Goal: Find specific page/section: Find specific page/section

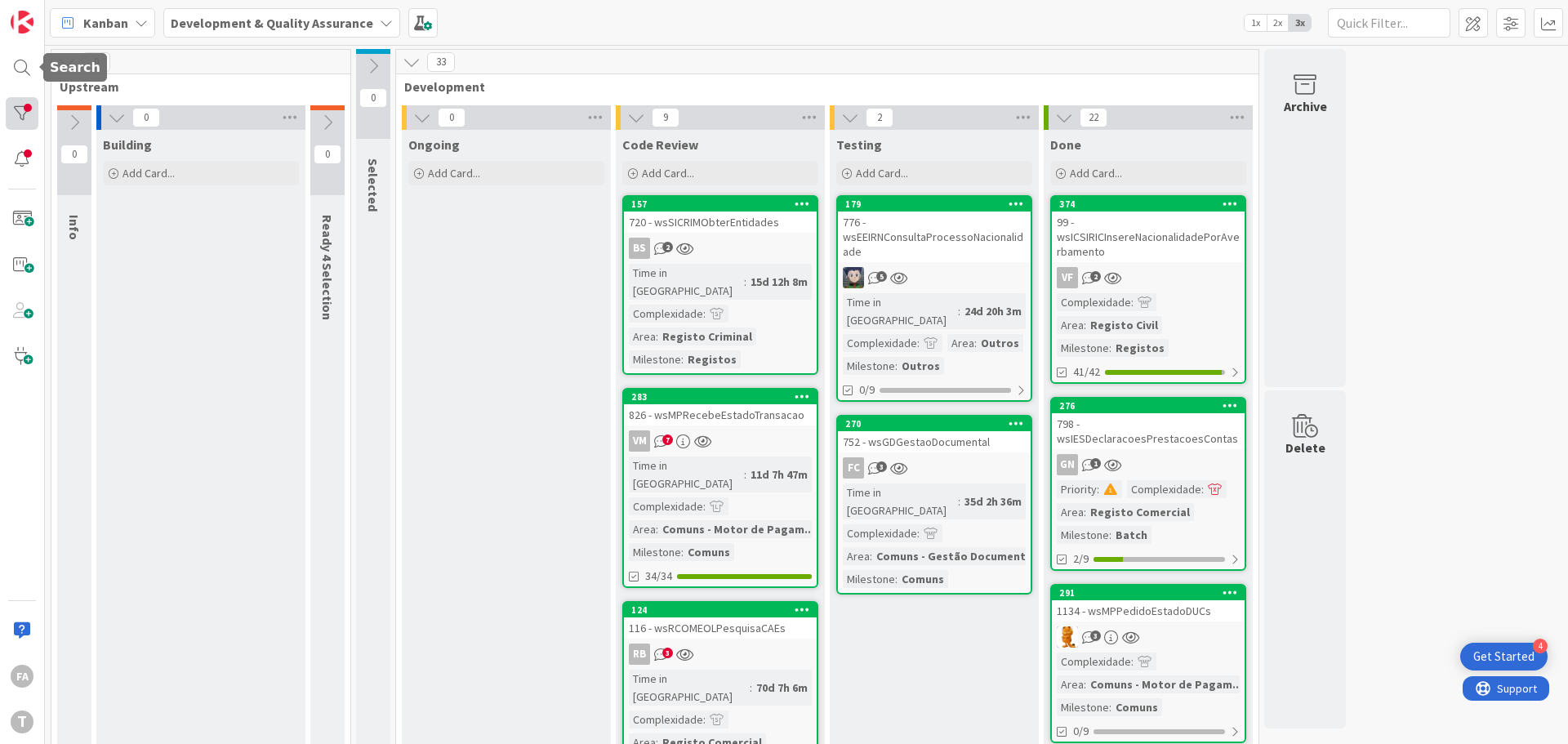
click at [31, 107] on div at bounding box center [22, 113] width 33 height 33
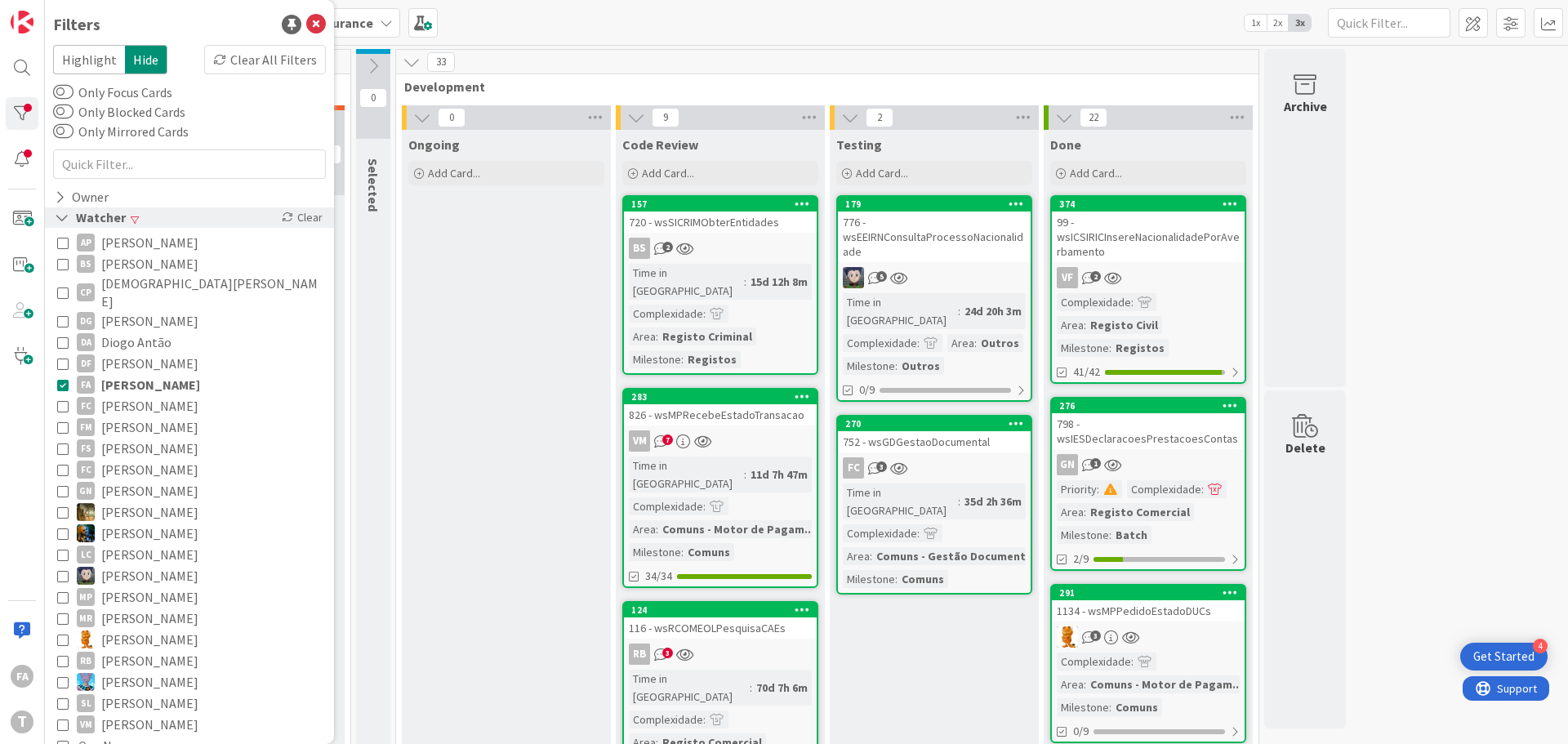
click at [110, 216] on div "Watcher" at bounding box center [90, 217] width 75 height 20
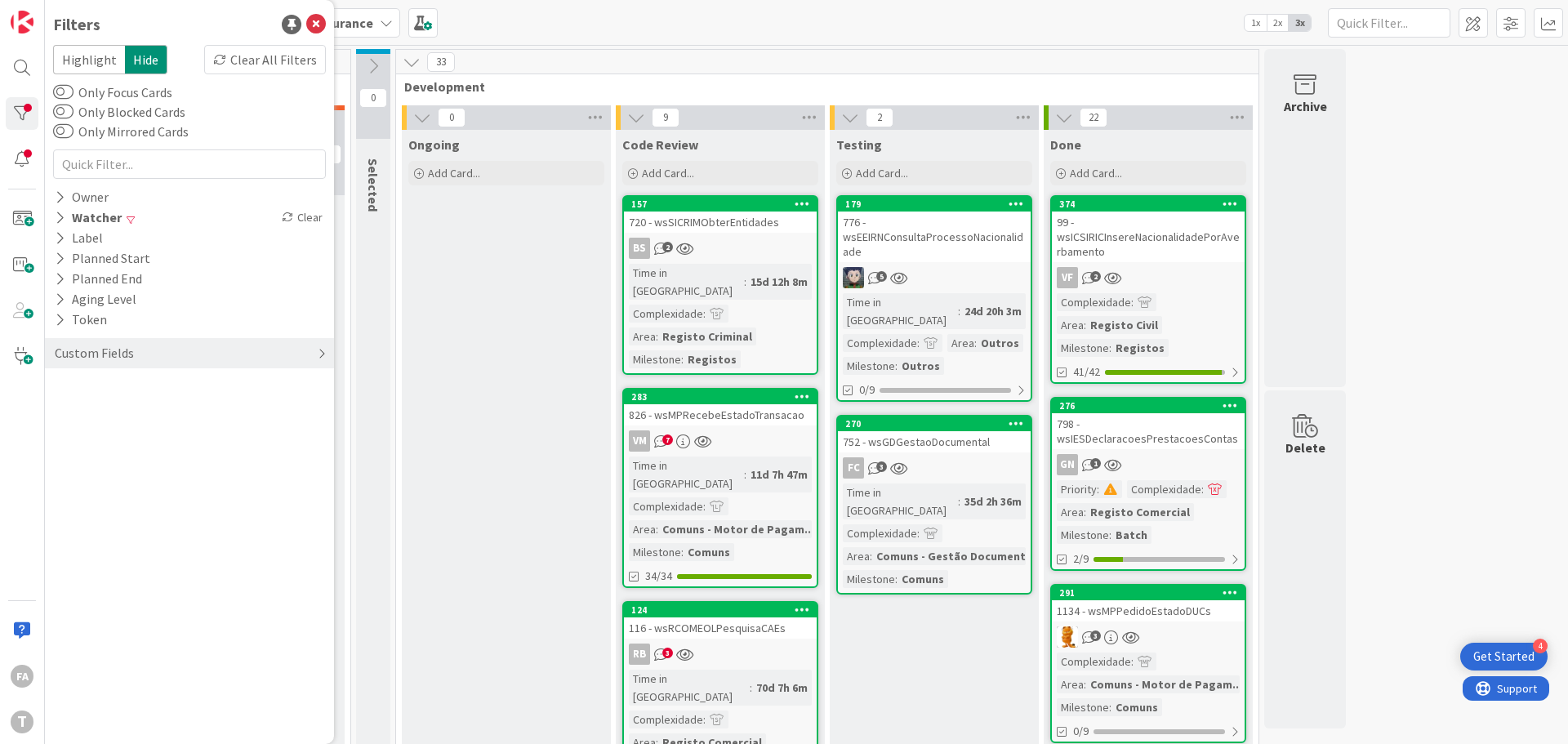
click at [108, 348] on div "Custom Fields" at bounding box center [94, 353] width 82 height 20
click at [86, 422] on button "Area" at bounding box center [76, 428] width 46 height 20
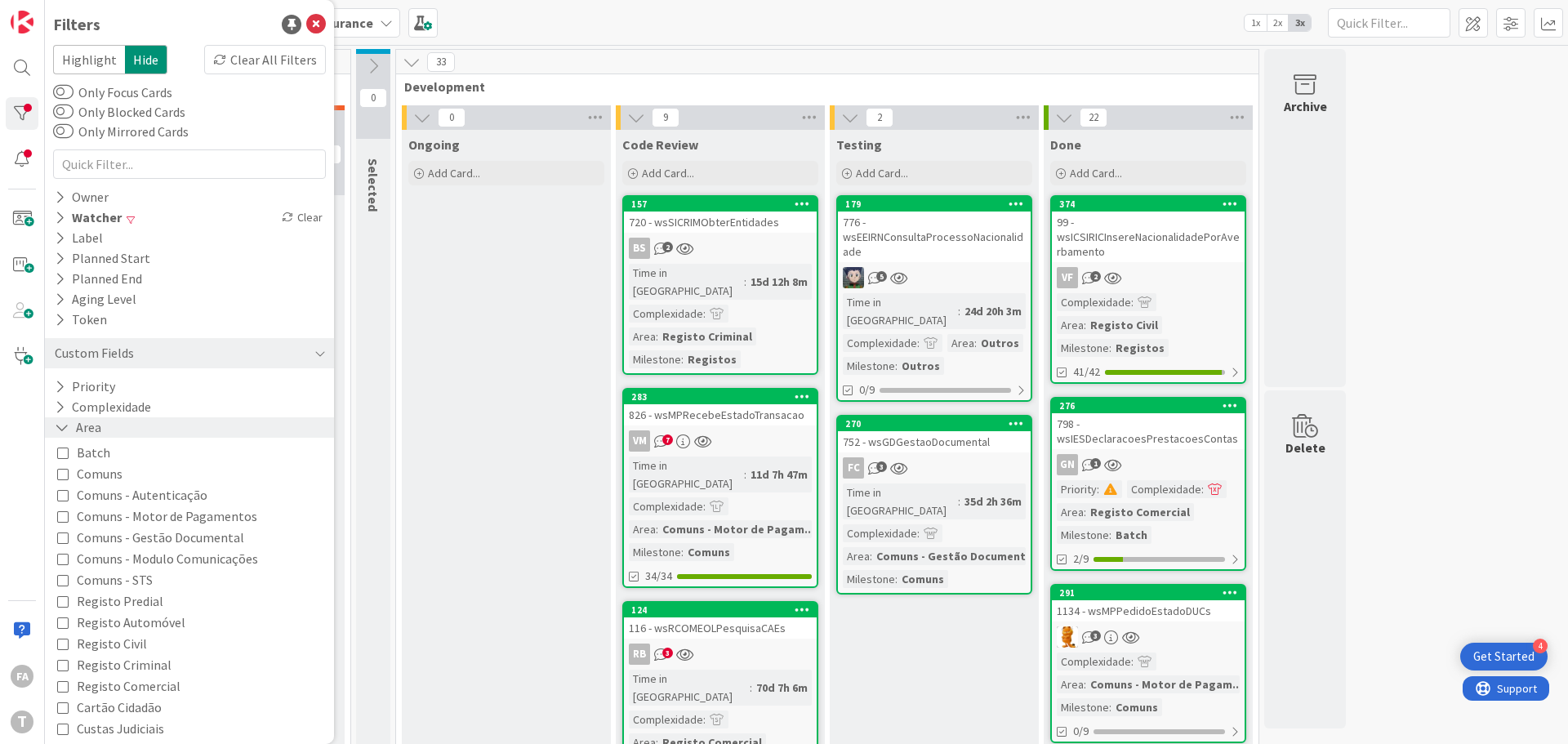
click at [85, 429] on button "Area" at bounding box center [77, 428] width 49 height 20
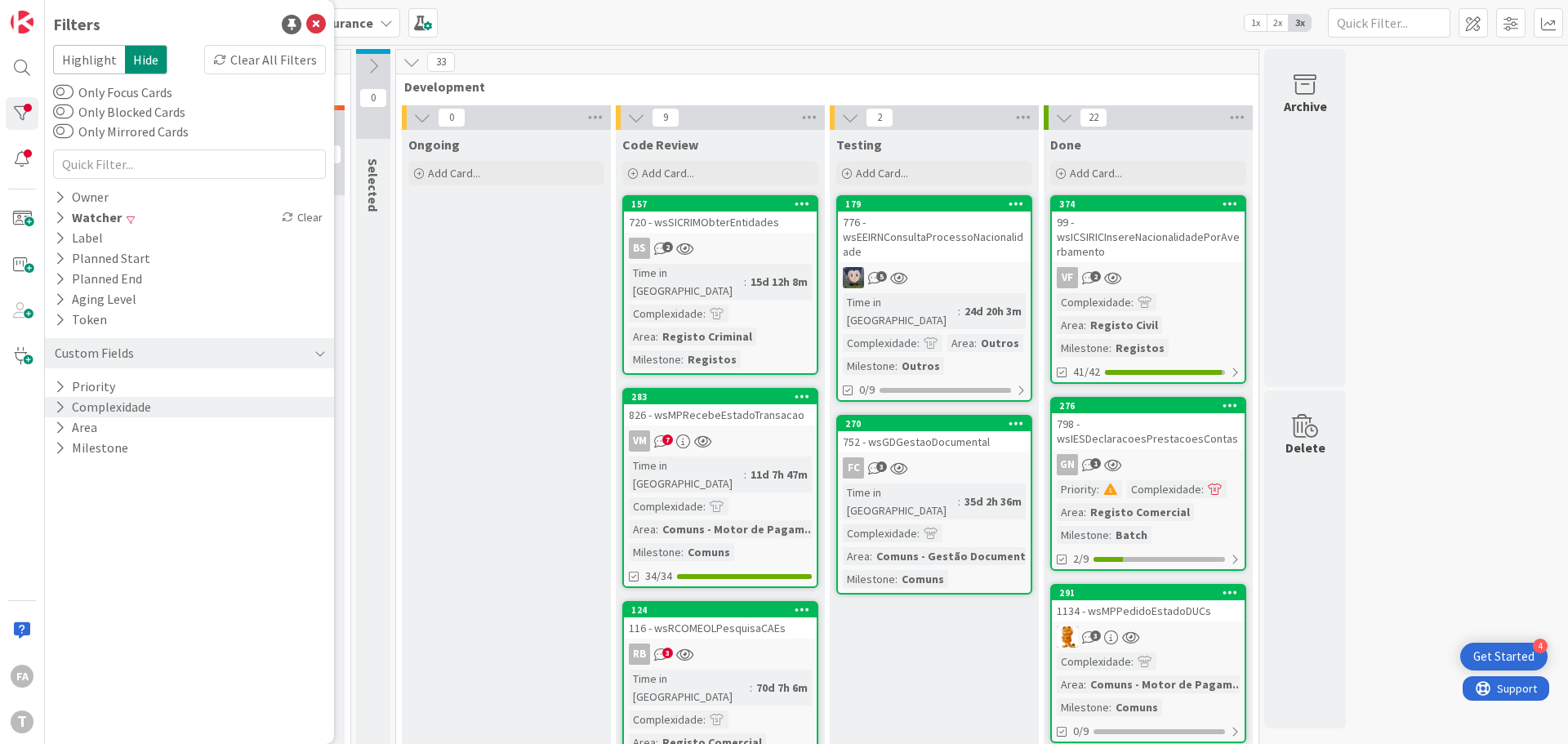
click at [86, 404] on button "Complexidade" at bounding box center [102, 407] width 100 height 20
click at [106, 429] on span "Small" at bounding box center [103, 431] width 52 height 21
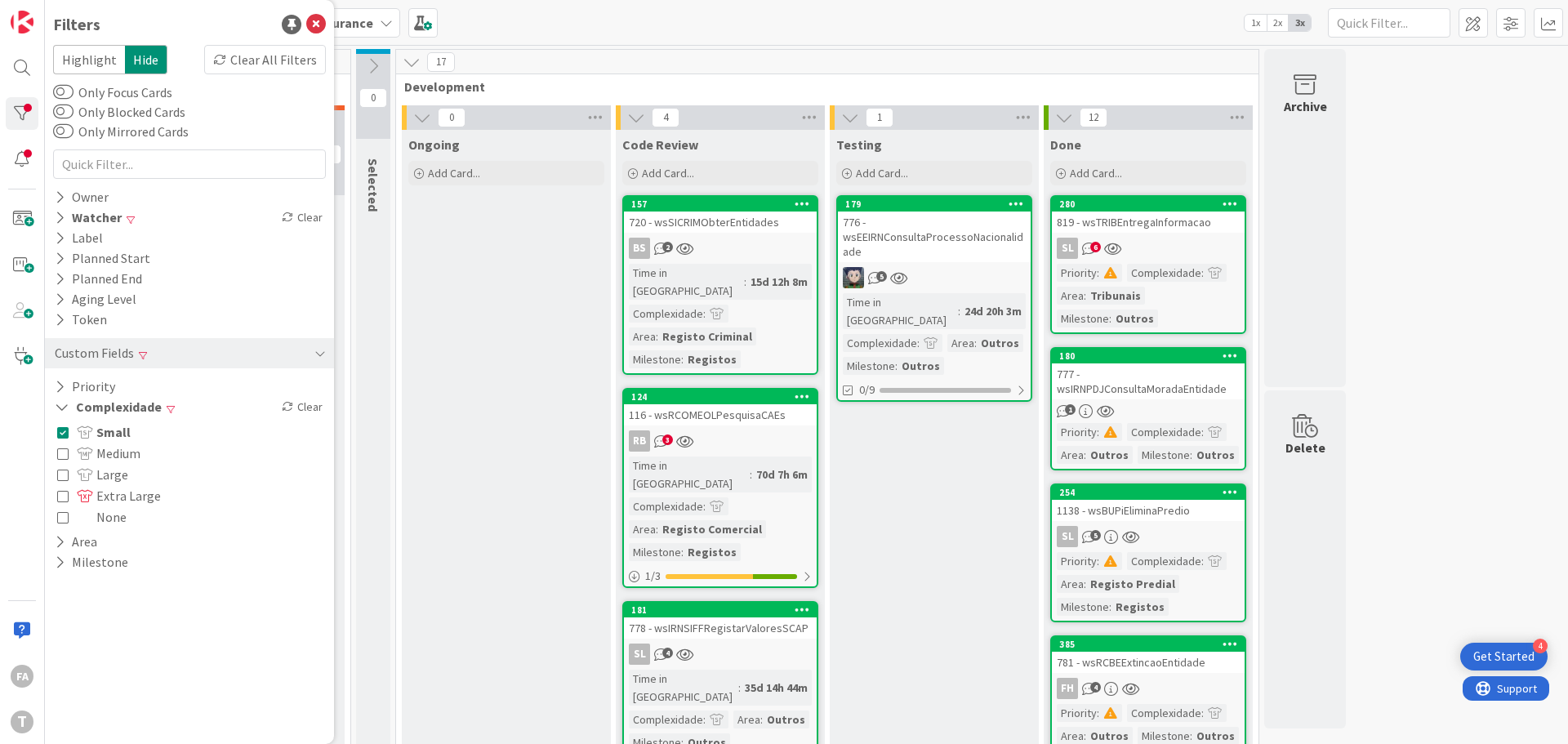
click at [742, 404] on div "116 - wsRCOMEOLPesquisaCAEs" at bounding box center [721, 414] width 193 height 21
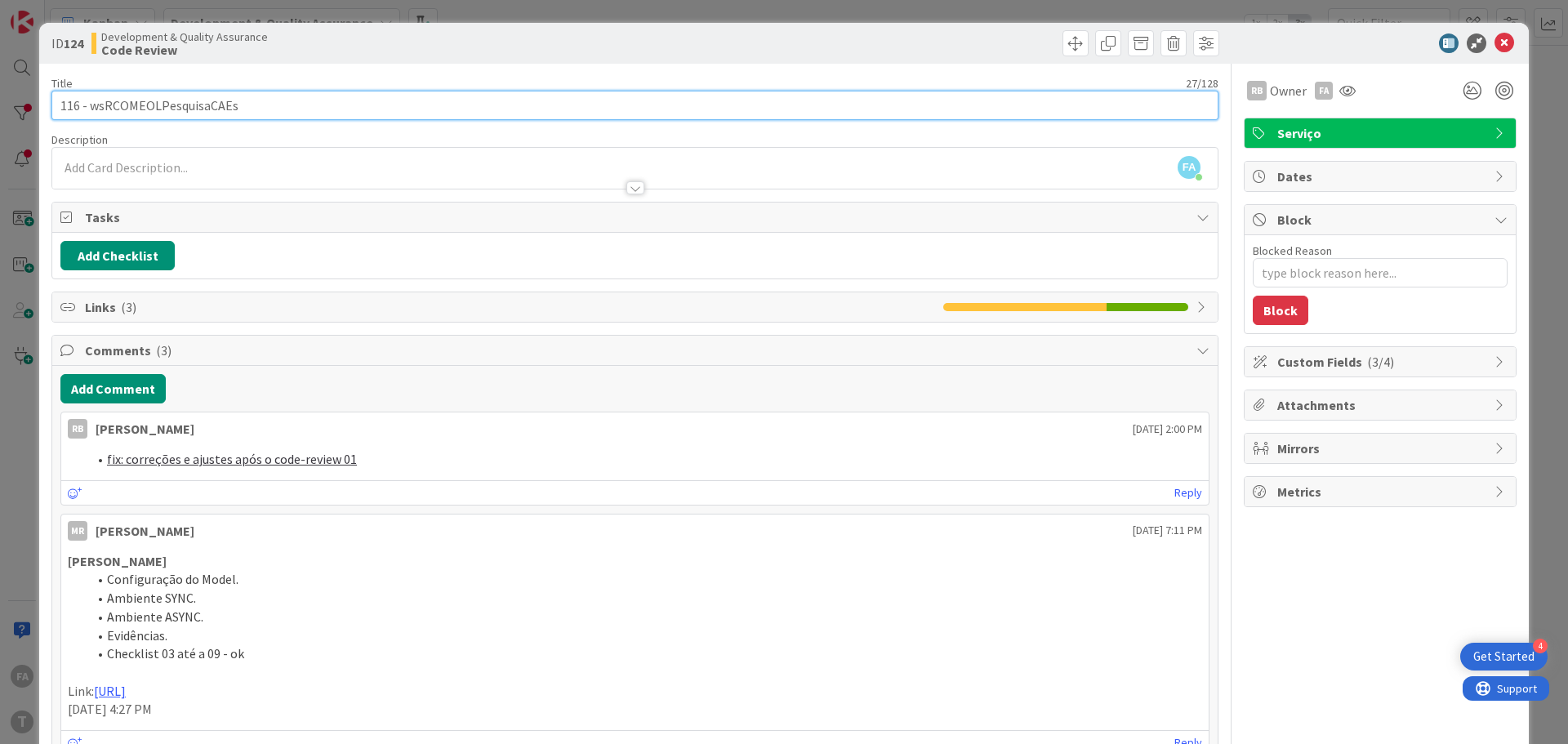
click at [146, 102] on input "116 - wsRCOMEOLPesquisaCAEs" at bounding box center [634, 105] width 1167 height 29
click at [187, 110] on input "116 - wsRCOMEOLPesquisaCAEs" at bounding box center [634, 105] width 1167 height 29
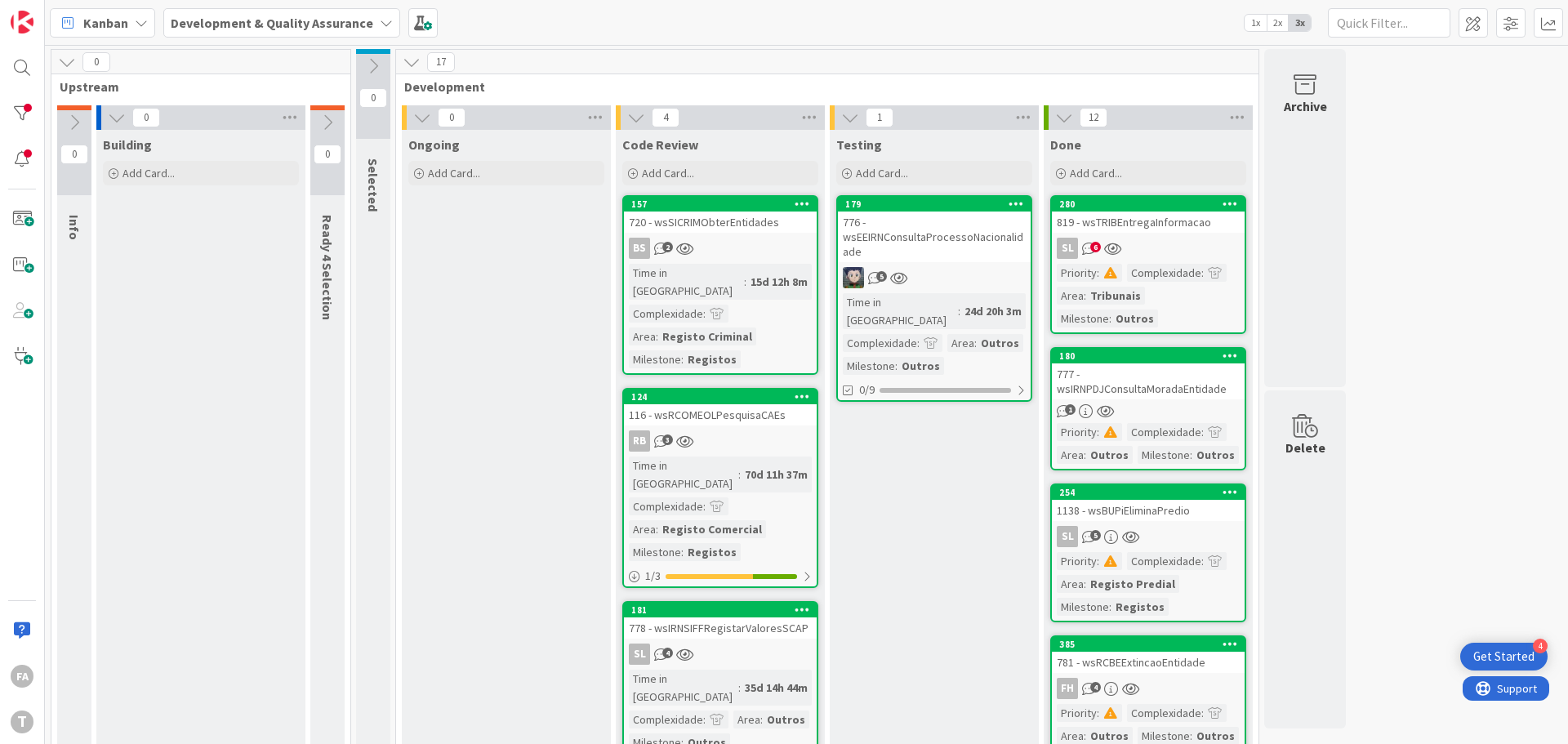
click at [756, 224] on div "720 - wsSICRIMObterEntidades" at bounding box center [721, 221] width 193 height 21
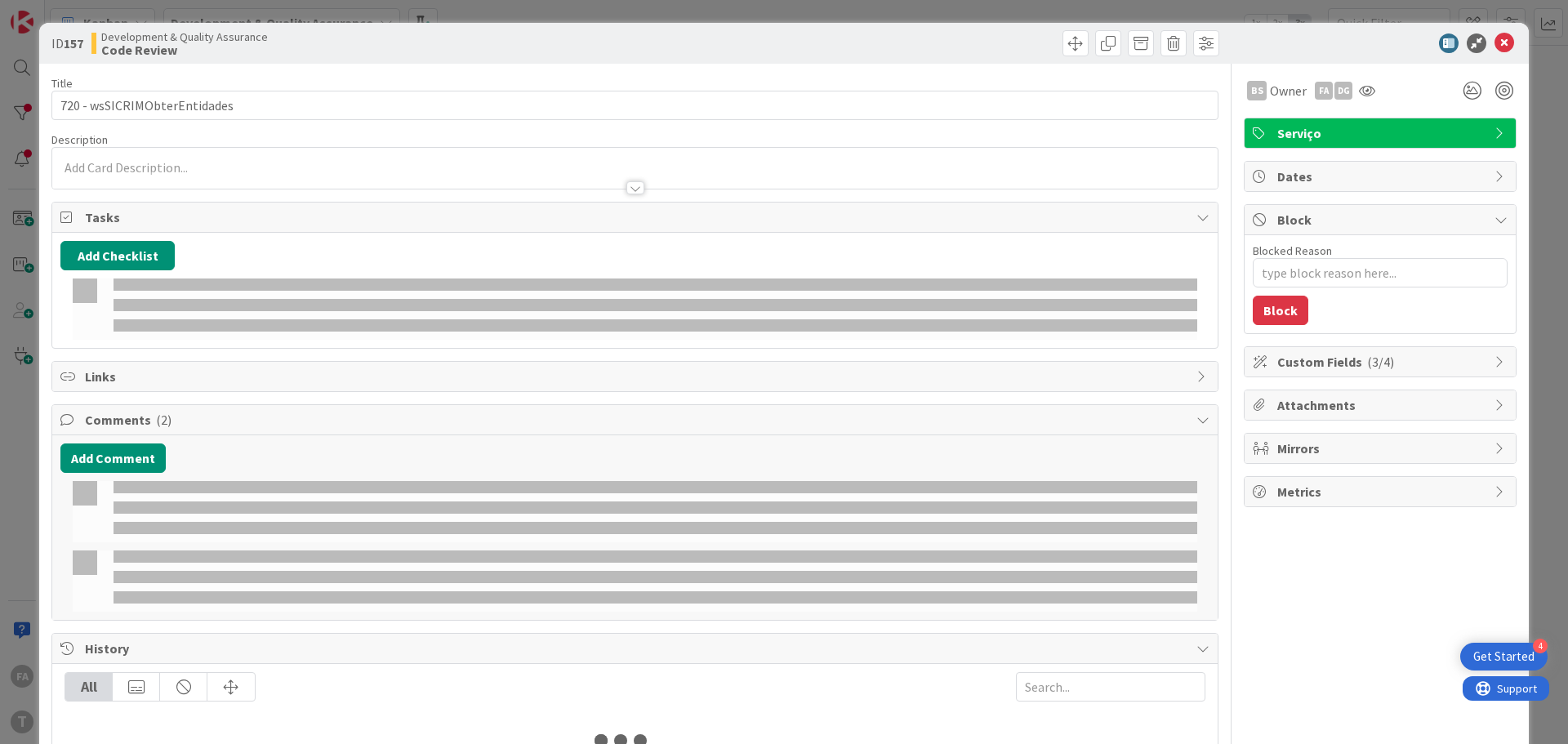
type textarea "x"
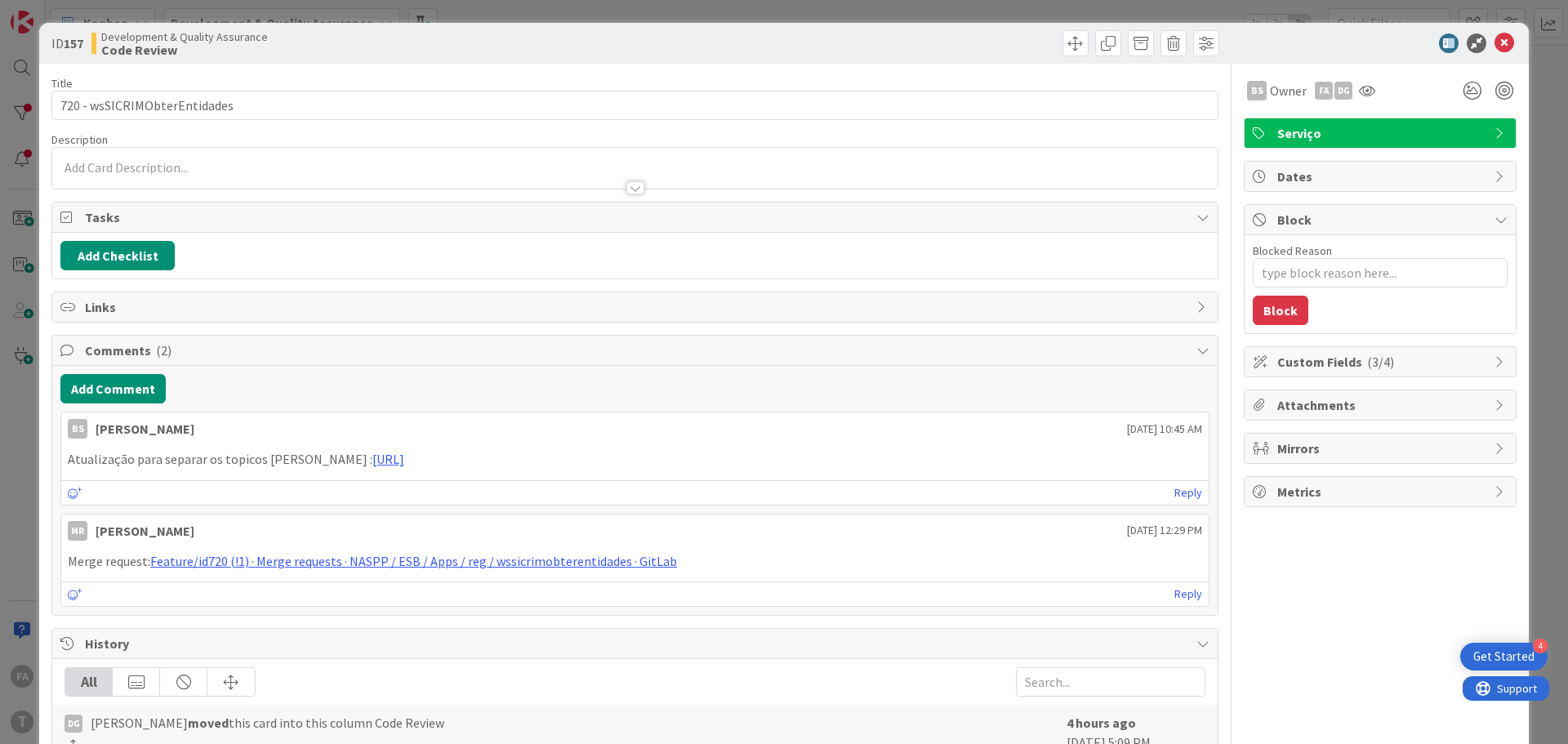
click at [209, 90] on div "Title 28 / 128" at bounding box center [634, 84] width 1167 height 15
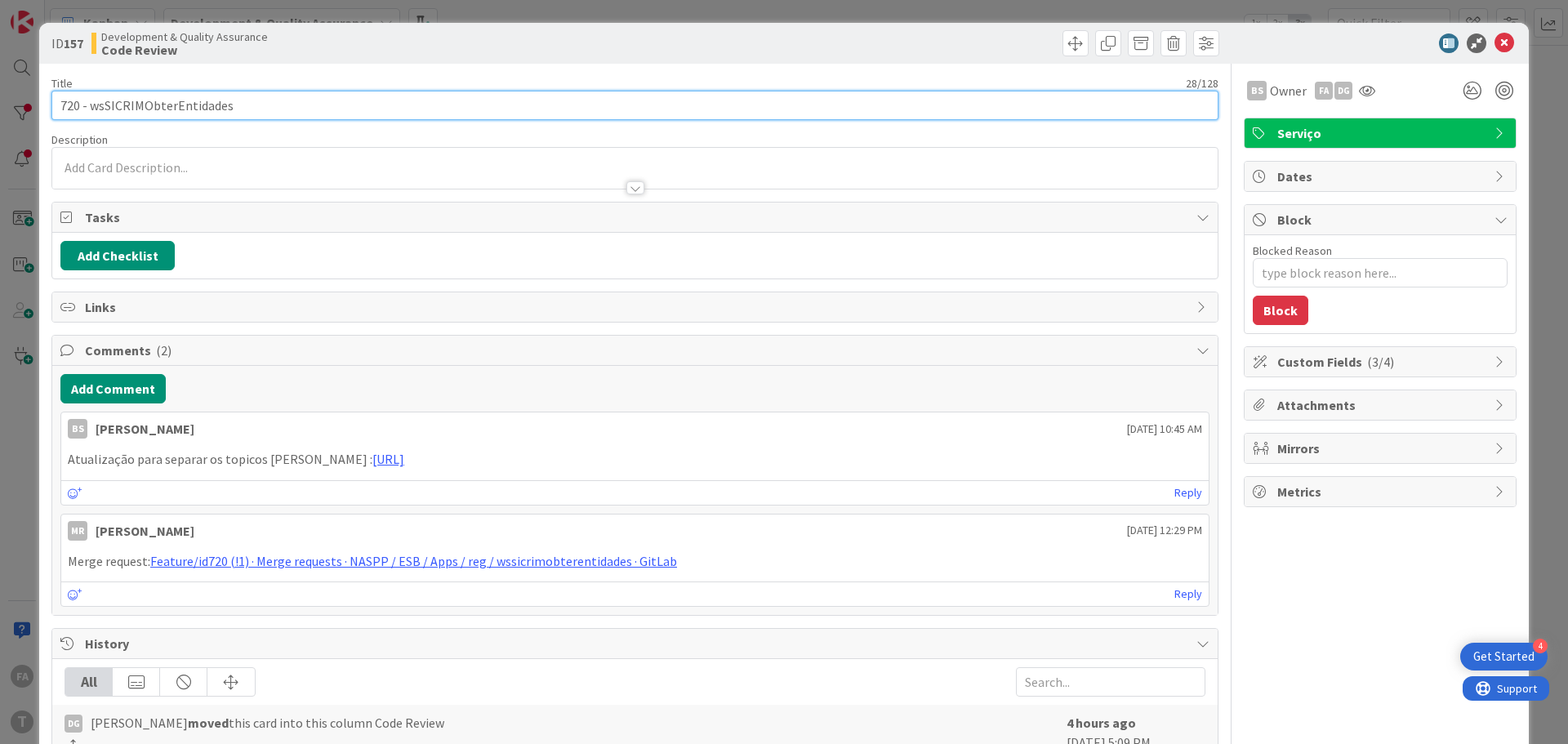
click at [203, 101] on input "720 - wsSICRIMObterEntidades" at bounding box center [634, 105] width 1167 height 29
